Goal: Task Accomplishment & Management: Complete application form

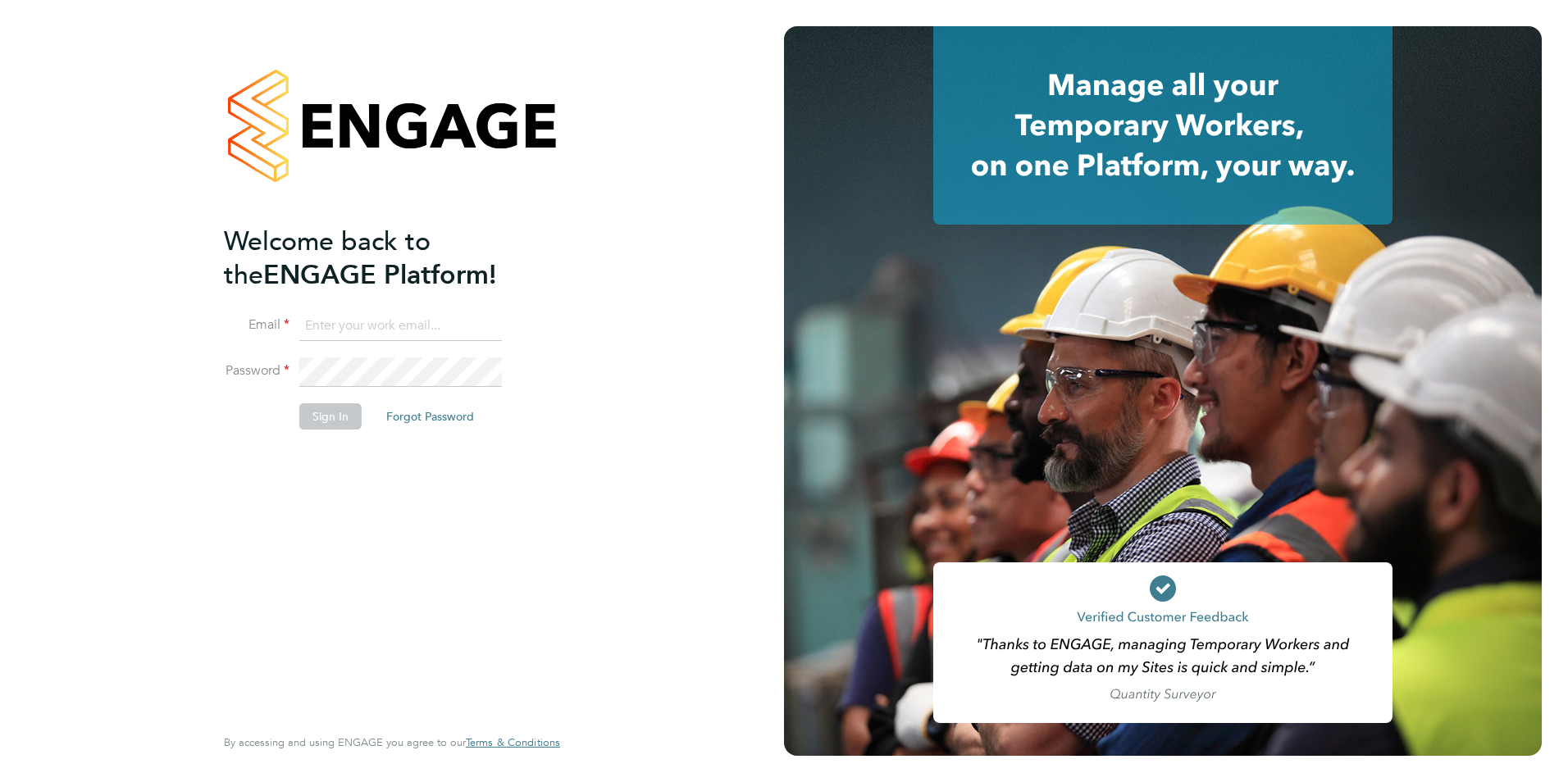
type input "[PERSON_NAME][EMAIL_ADDRESS][DOMAIN_NAME]"
click at [341, 424] on button "Sign In" at bounding box center [330, 416] width 62 height 26
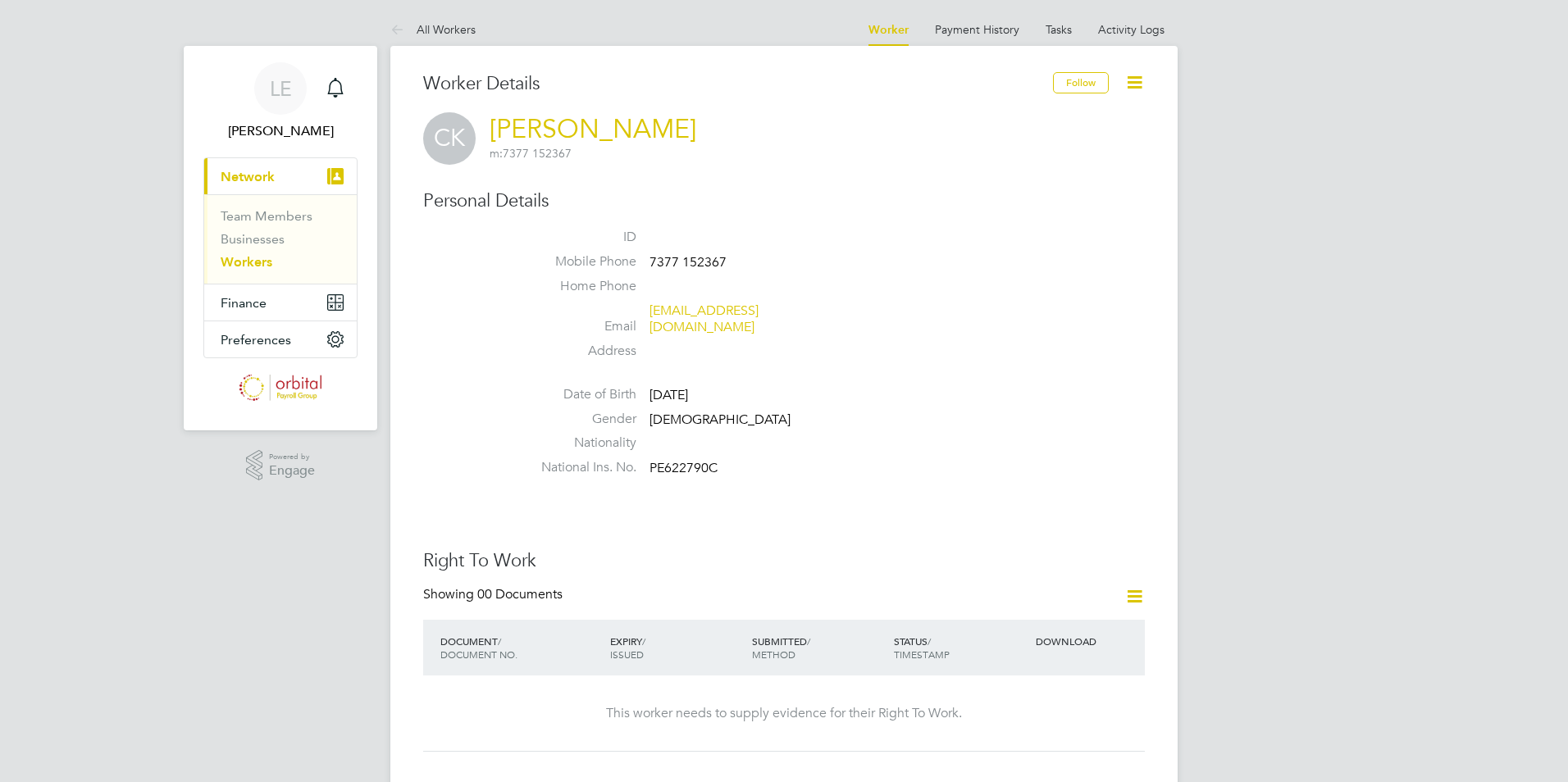
drag, startPoint x: 487, startPoint y: 127, endPoint x: 659, endPoint y: 121, distance: 172.1
click at [659, 121] on div "CK [PERSON_NAME] m: 7377 152367" at bounding box center [784, 139] width 722 height 53
drag, startPoint x: 659, startPoint y: 121, endPoint x: 605, endPoint y: 129, distance: 54.6
drag, startPoint x: 605, startPoint y: 129, endPoint x: 895, endPoint y: 100, distance: 291.4
click at [904, 100] on div "Worker Details" at bounding box center [738, 92] width 630 height 40
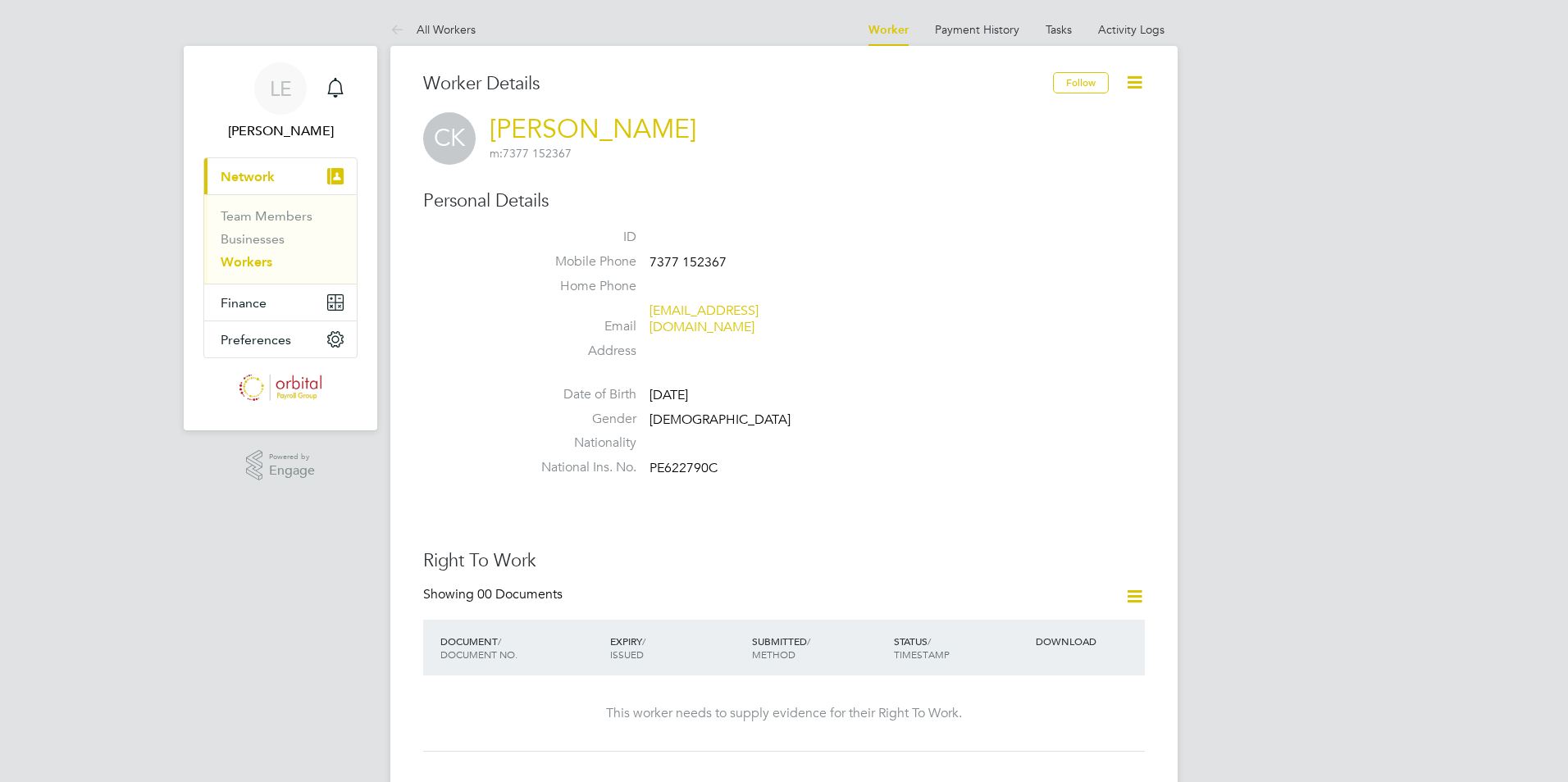
drag, startPoint x: 489, startPoint y: 130, endPoint x: 657, endPoint y: 124, distance: 168.1
click at [657, 124] on div "CK [PERSON_NAME] m: 7377 152367" at bounding box center [784, 139] width 722 height 53
drag, startPoint x: 657, startPoint y: 124, endPoint x: 673, endPoint y: 163, distance: 42.2
click at [677, 163] on div "CK [PERSON_NAME] m: 7377 152367" at bounding box center [784, 139] width 722 height 53
drag, startPoint x: 649, startPoint y: 268, endPoint x: 731, endPoint y: 267, distance: 82.0
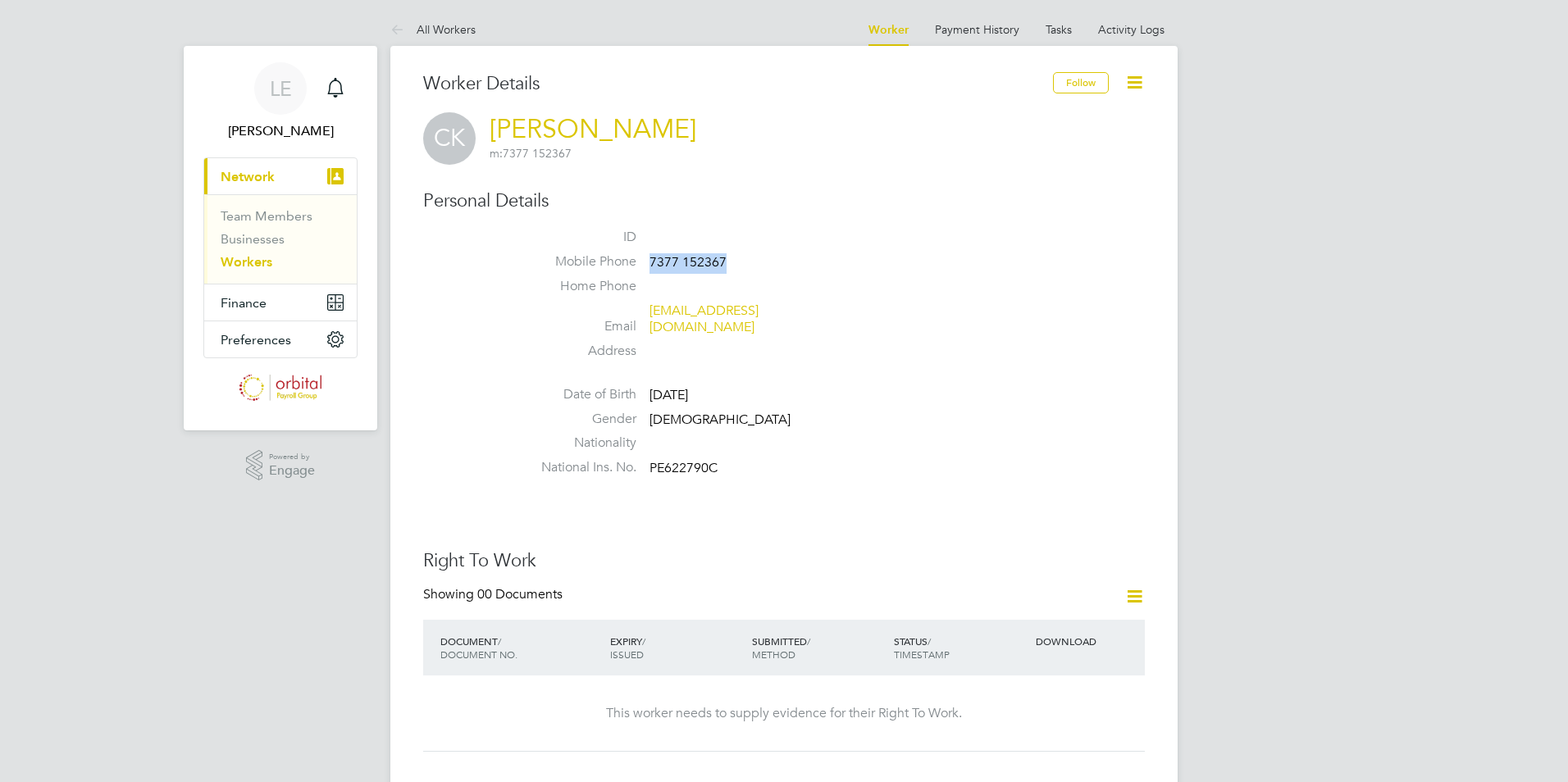
click at [731, 267] on li "Mobile Phone [PHONE_NUMBER]" at bounding box center [834, 266] width 623 height 25
drag, startPoint x: 731, startPoint y: 267, endPoint x: 704, endPoint y: 266, distance: 27.0
copy span "7377 152367"
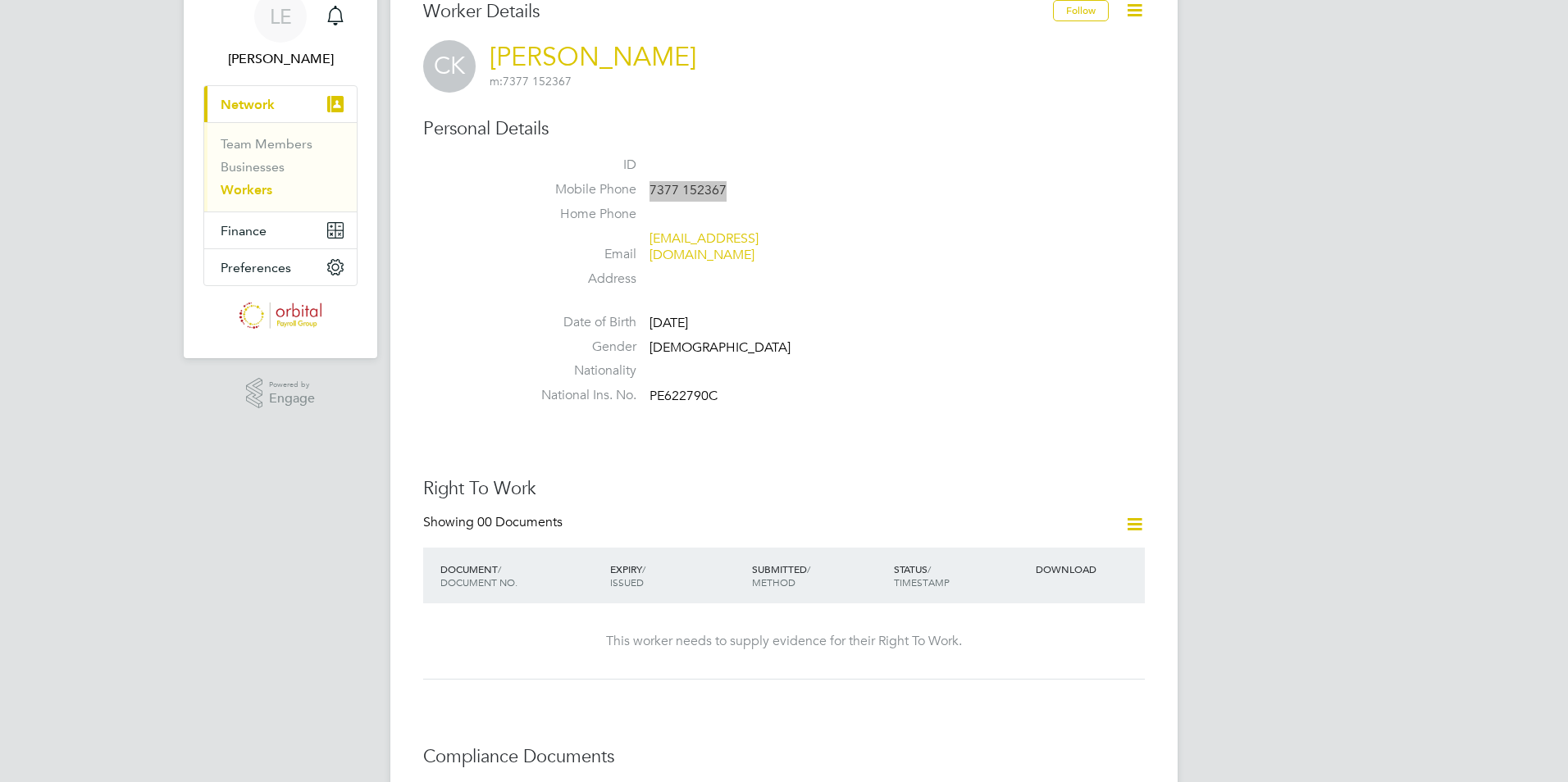
scroll to position [273, 0]
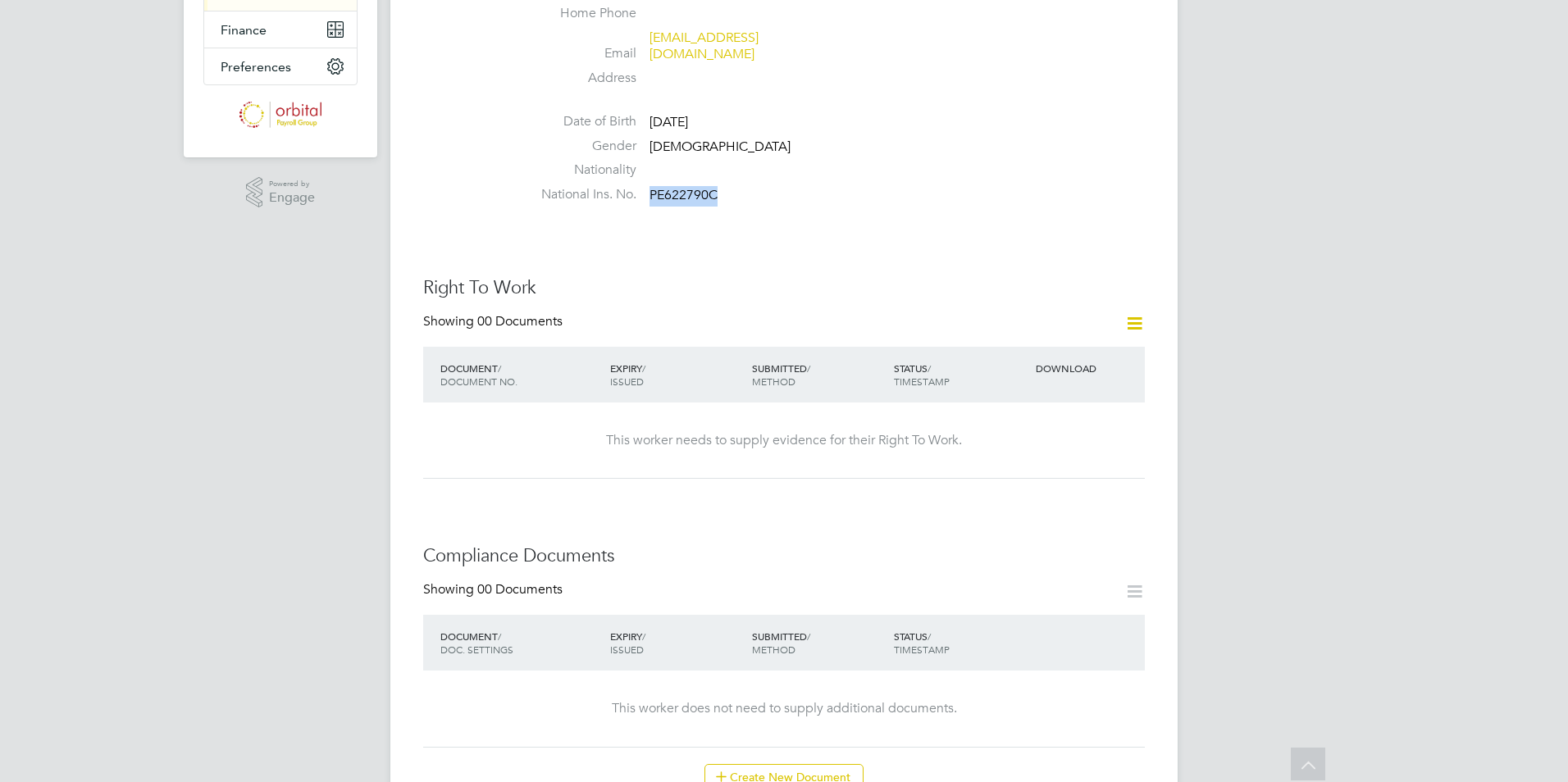
drag, startPoint x: 653, startPoint y: 172, endPoint x: 734, endPoint y: 172, distance: 81.0
click at [734, 186] on li "National Ins. No. PE622790C" at bounding box center [834, 199] width 623 height 25
drag, startPoint x: 734, startPoint y: 172, endPoint x: 708, endPoint y: 173, distance: 26.0
copy span "PE622790C"
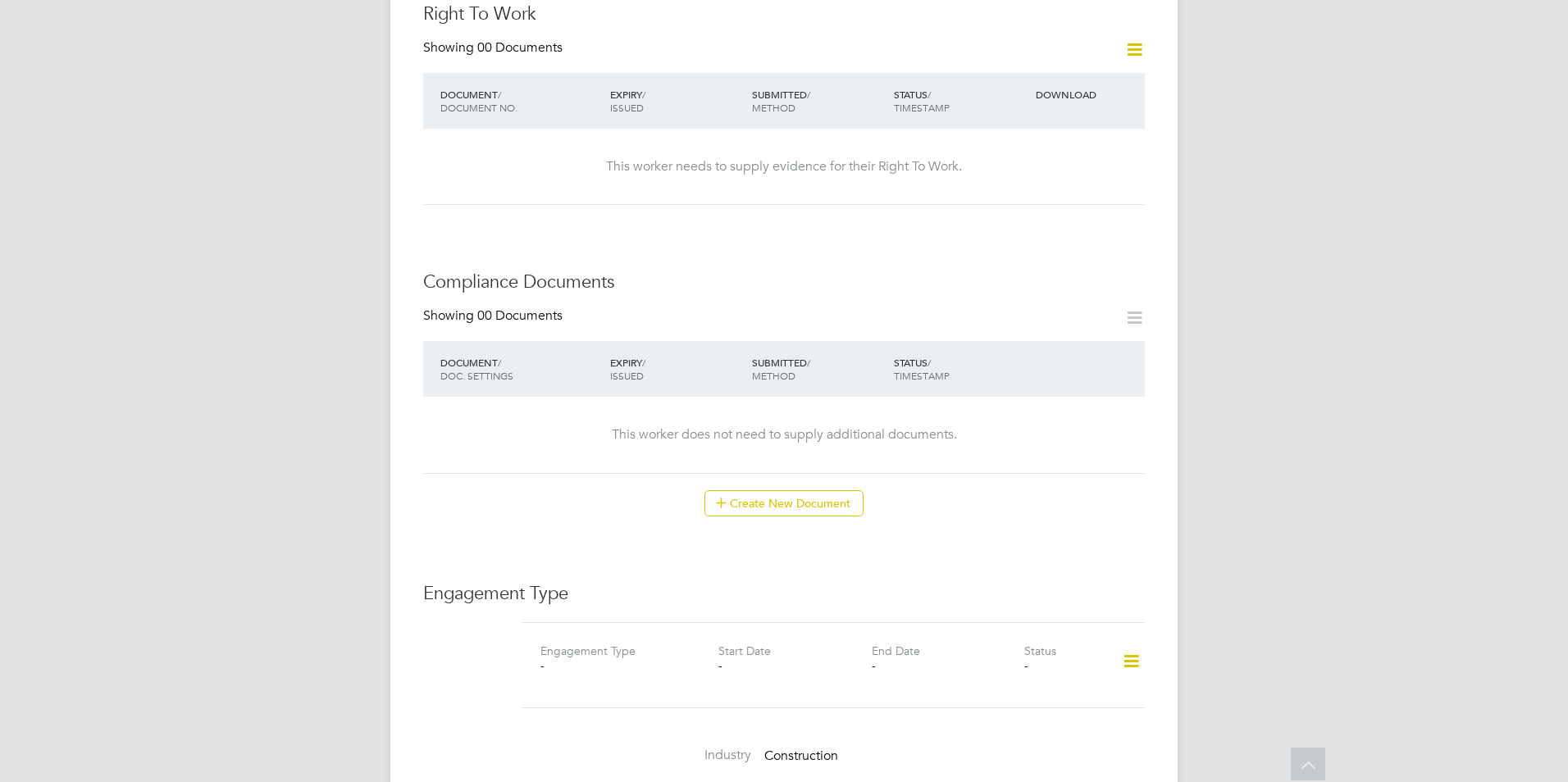
scroll to position [1093, 0]
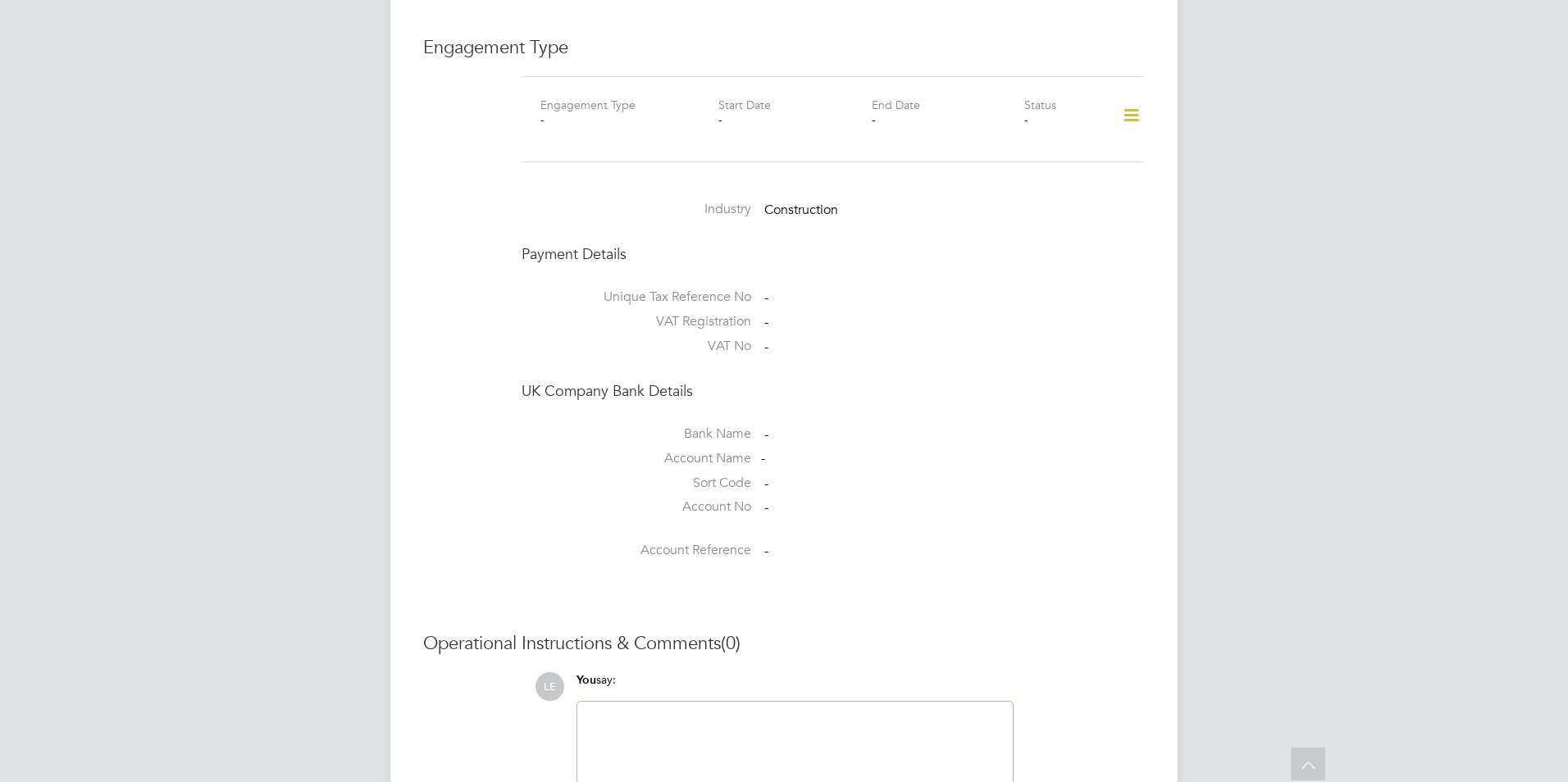
click at [1127, 98] on icon at bounding box center [1131, 115] width 29 height 37
click at [1035, 174] on li "Add Engagement Type" at bounding box center [1047, 170] width 186 height 23
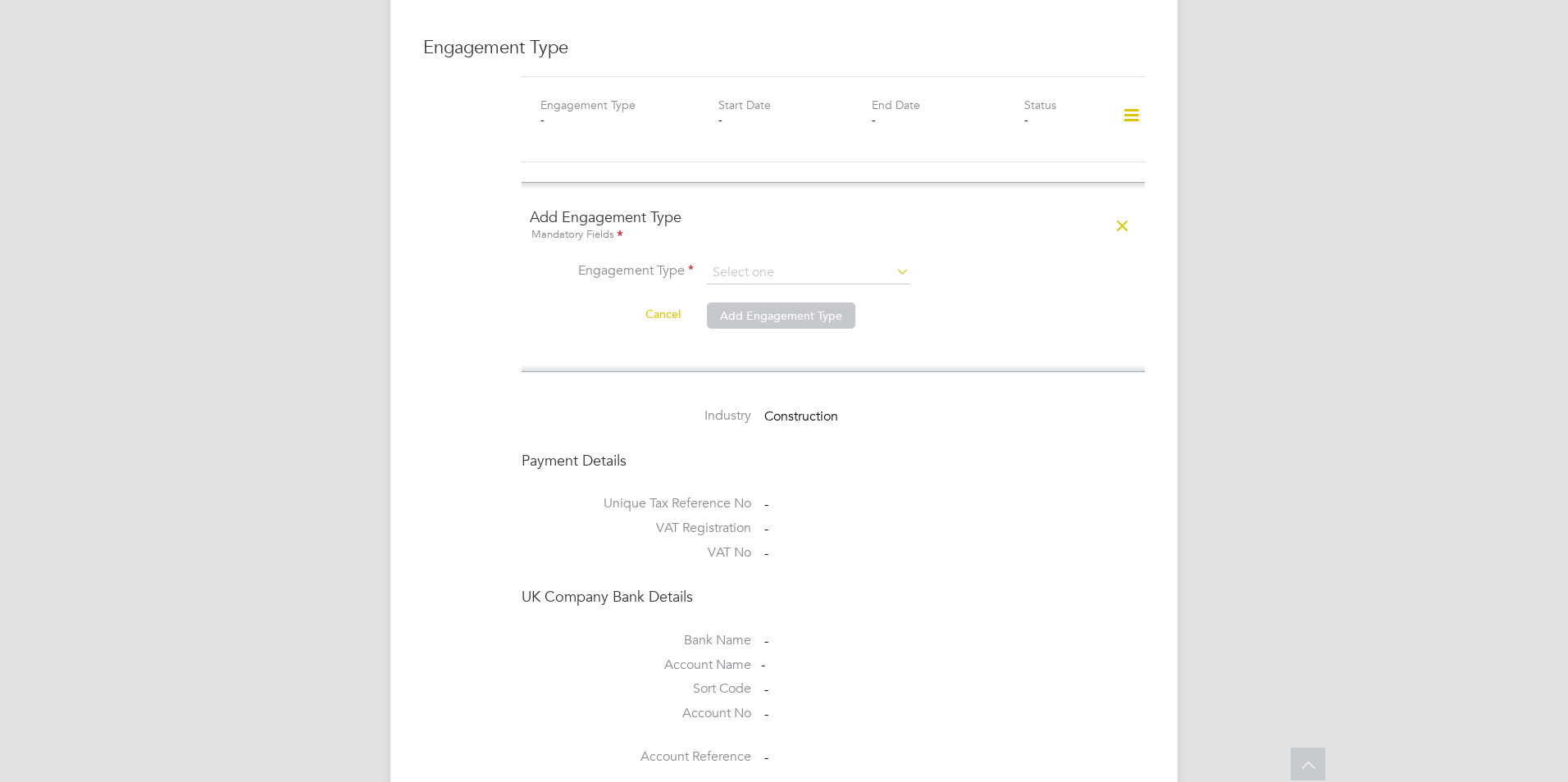
click at [893, 260] on icon at bounding box center [893, 272] width 0 height 23
click at [757, 262] on input at bounding box center [808, 273] width 203 height 23
click at [761, 302] on li "PAYE Direct" at bounding box center [809, 303] width 205 height 24
type input "PAYE Direct"
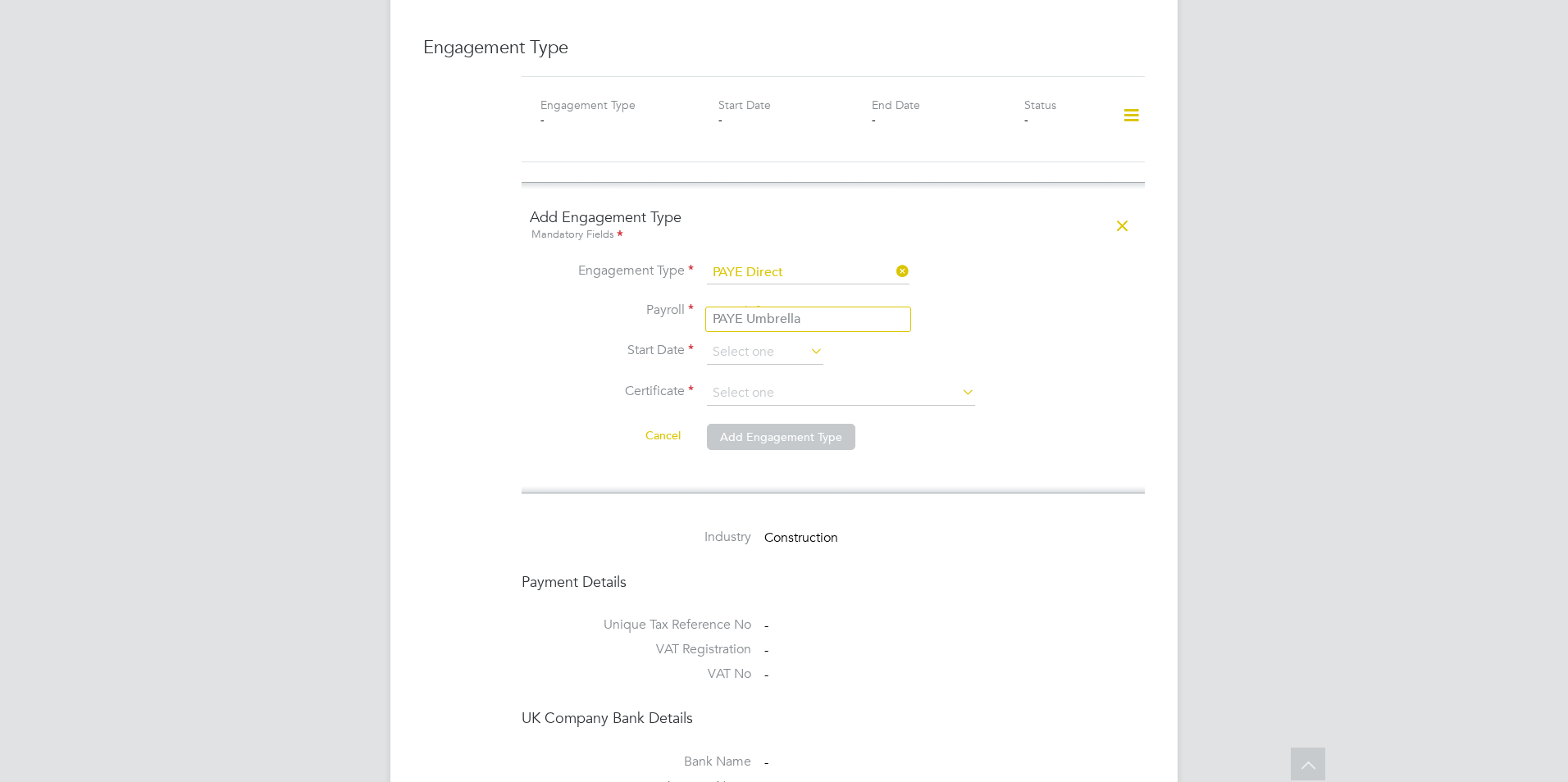
click at [758, 301] on input at bounding box center [808, 313] width 203 height 23
click at [754, 315] on li "PAYE Umbrella" at bounding box center [809, 319] width 205 height 24
type input "PAYE Umbrella"
click at [751, 340] on input at bounding box center [765, 353] width 117 height 25
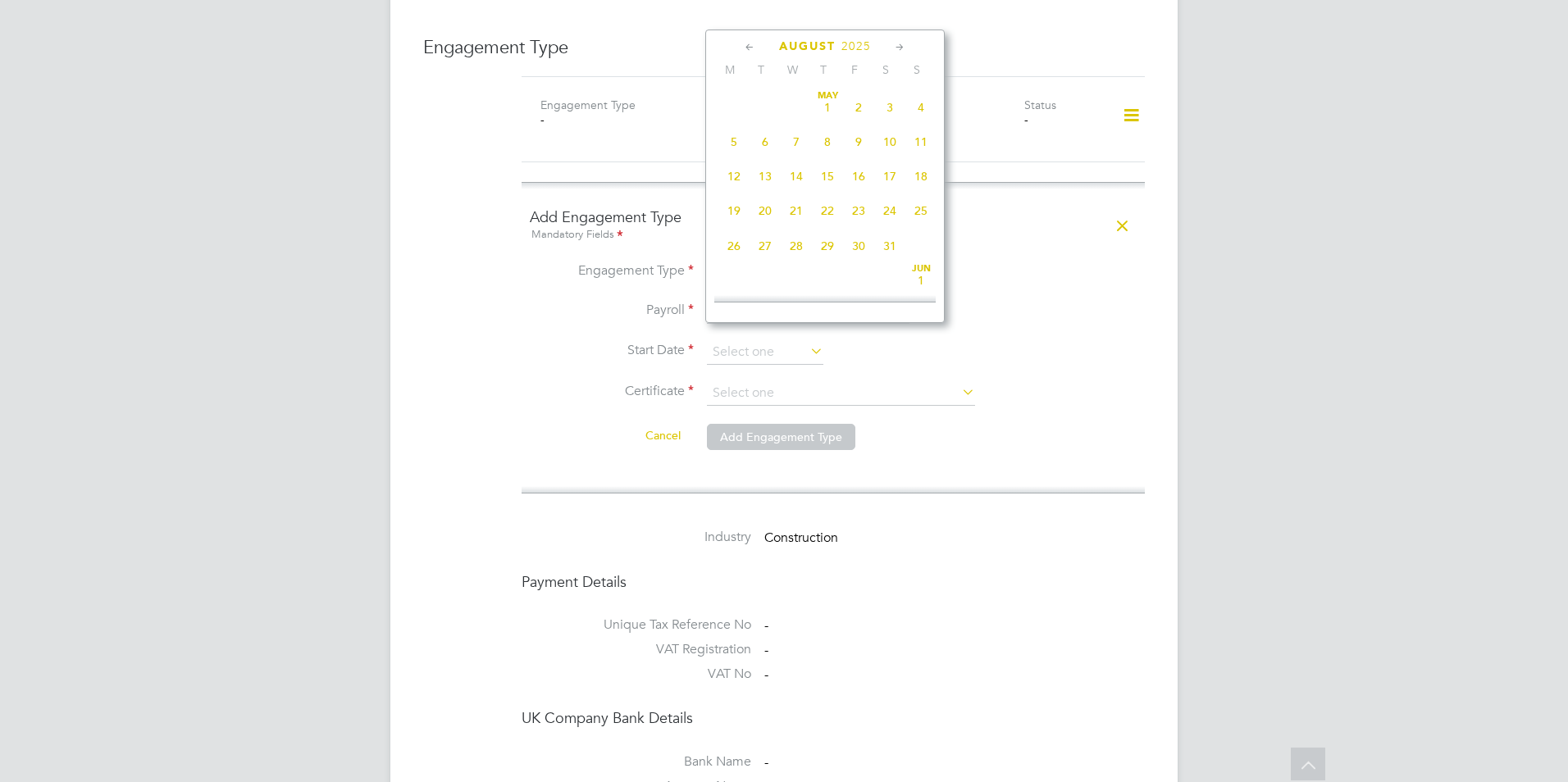
scroll to position [639, 0]
click at [797, 176] on span "27" at bounding box center [796, 161] width 32 height 32
type input "[DATE]"
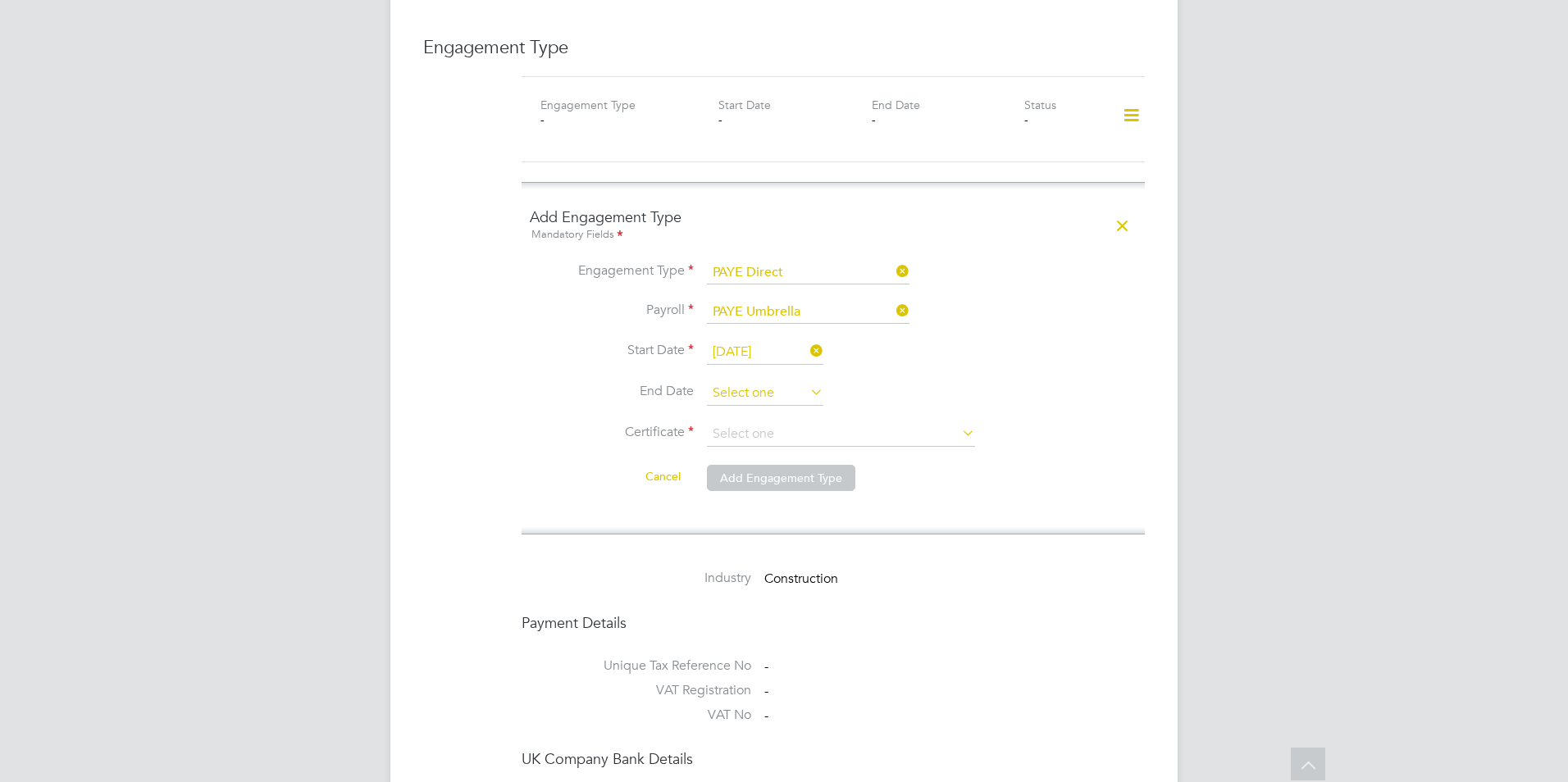
click at [775, 381] on input at bounding box center [765, 394] width 117 height 25
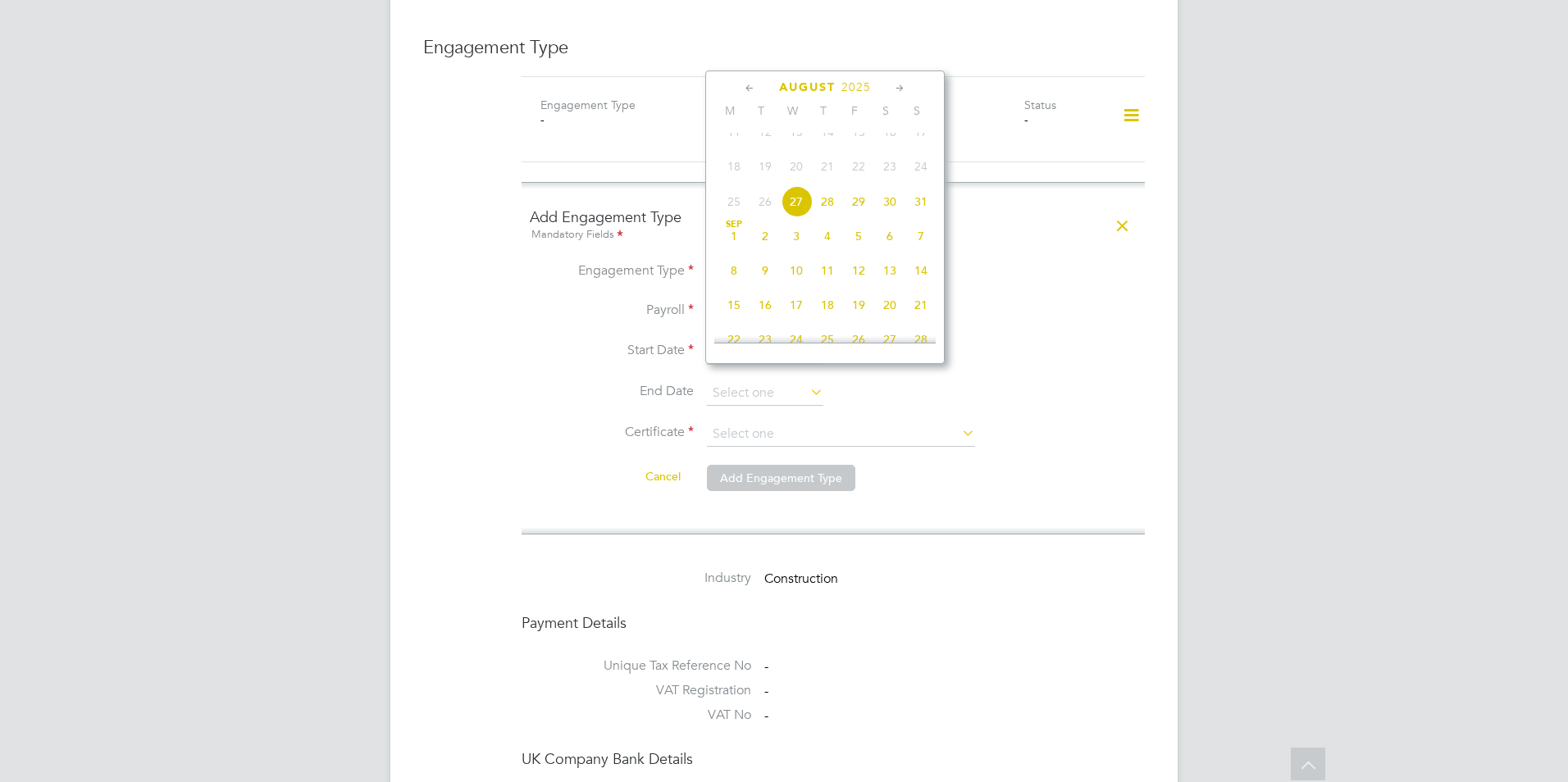
drag, startPoint x: 1030, startPoint y: 293, endPoint x: 1026, endPoint y: 303, distance: 10.8
click at [1030, 301] on li "Payroll PAYE Umbrella" at bounding box center [833, 320] width 607 height 39
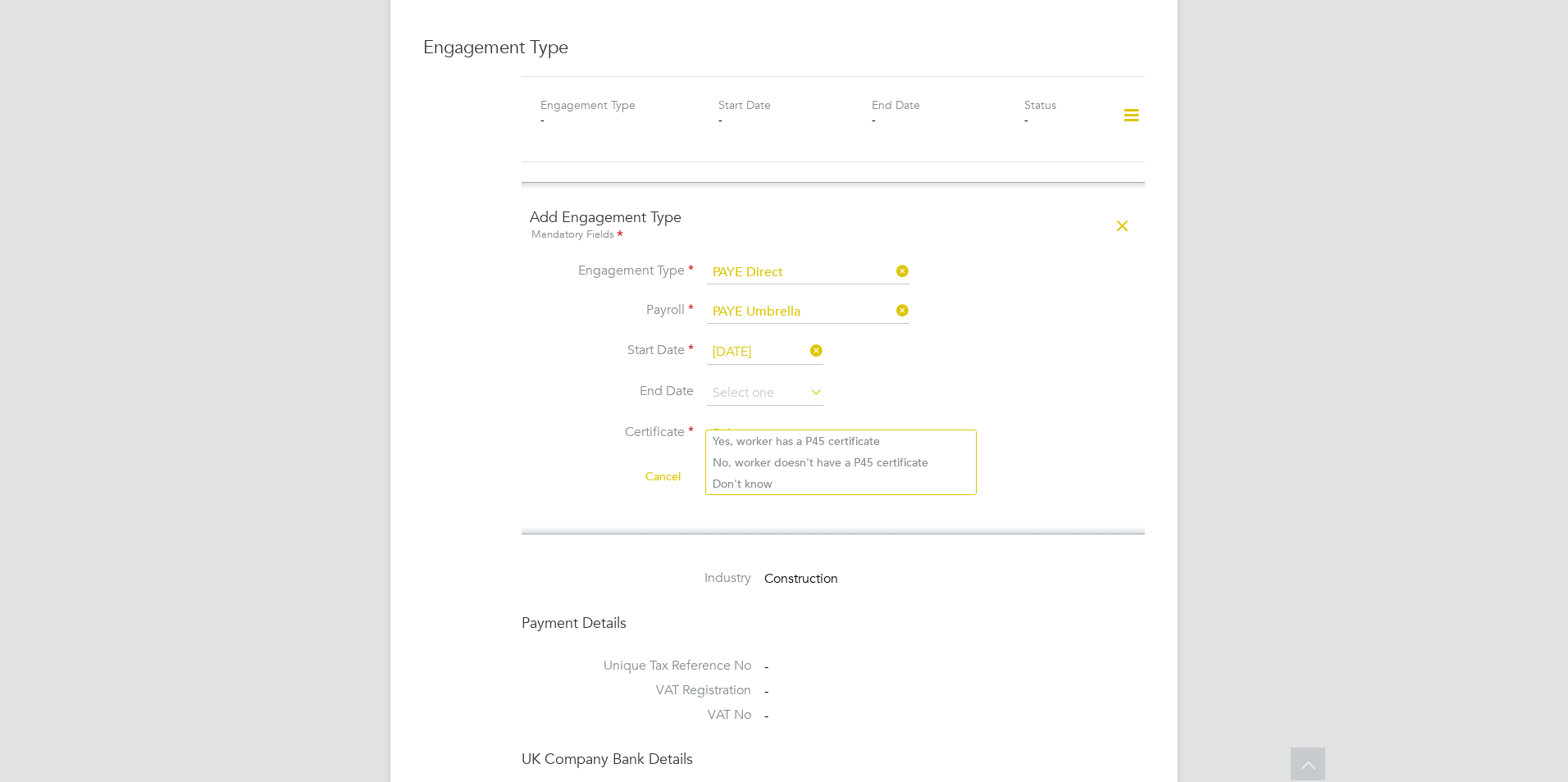
click at [747, 424] on input at bounding box center [840, 435] width 268 height 25
click at [760, 484] on li "Don't know" at bounding box center [841, 484] width 270 height 21
type input "Don't know"
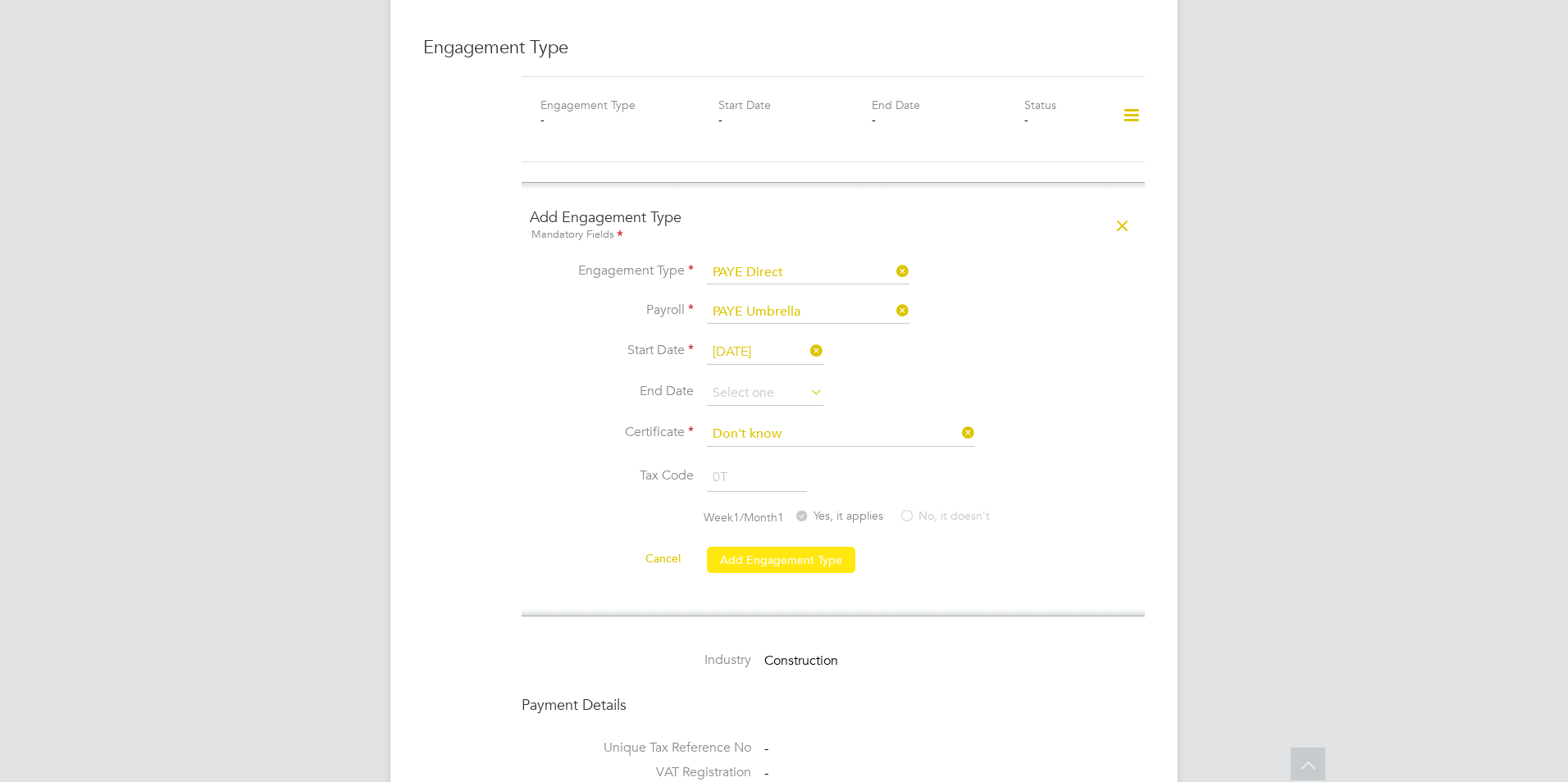
click at [779, 547] on button "Add Engagement Type" at bounding box center [780, 559] width 148 height 26
